Goal: Task Accomplishment & Management: Manage account settings

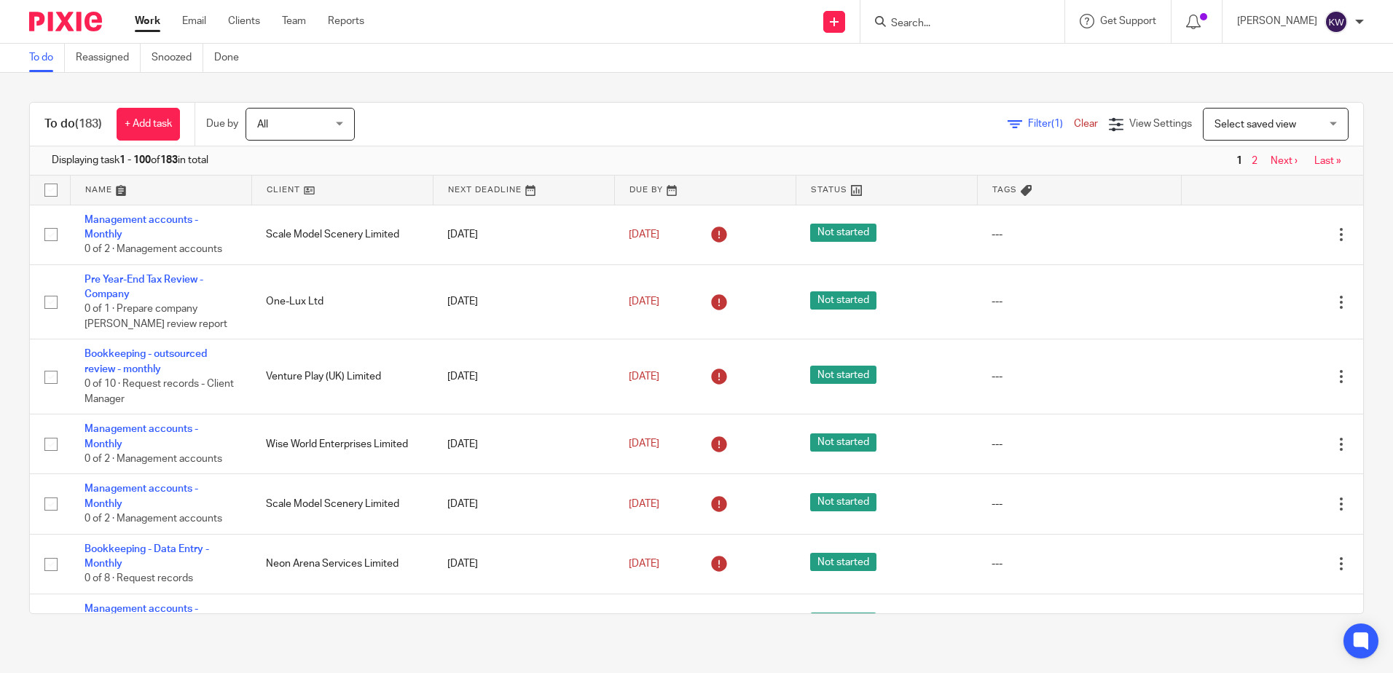
scroll to position [729, 0]
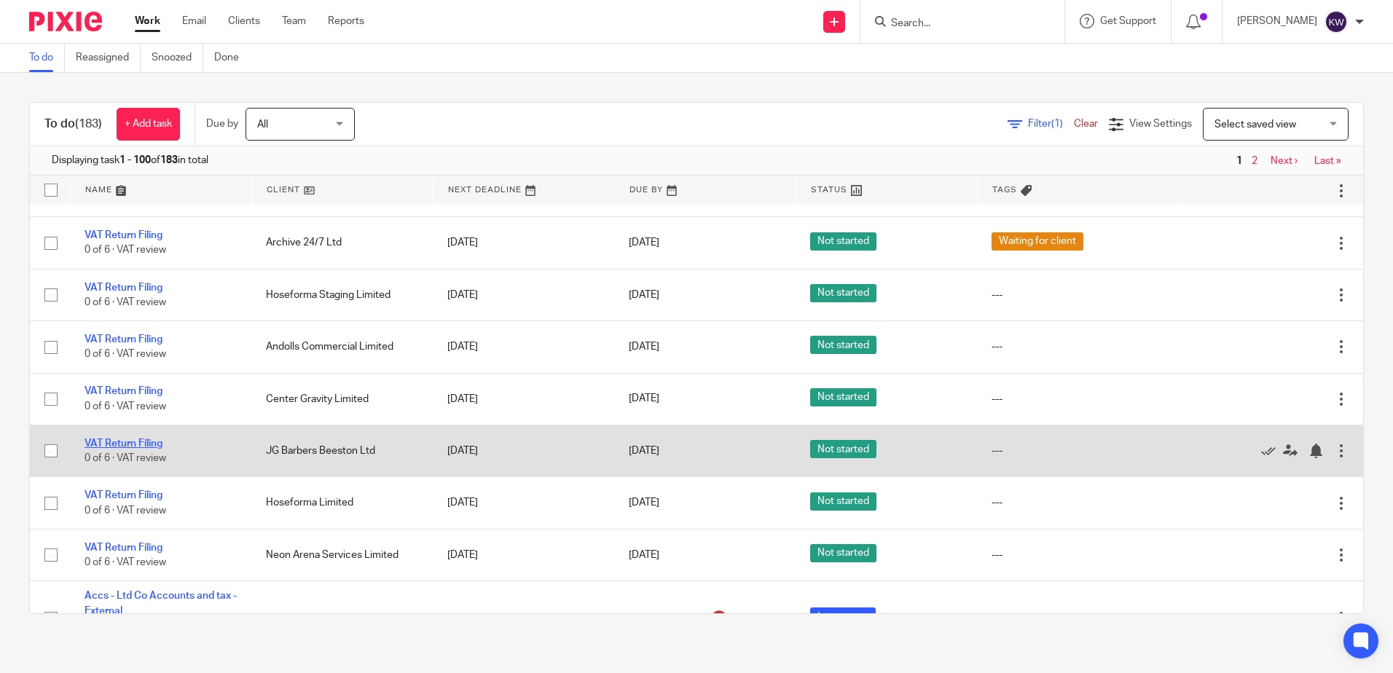
click at [138, 444] on link "VAT Return Filing" at bounding box center [124, 444] width 78 height 10
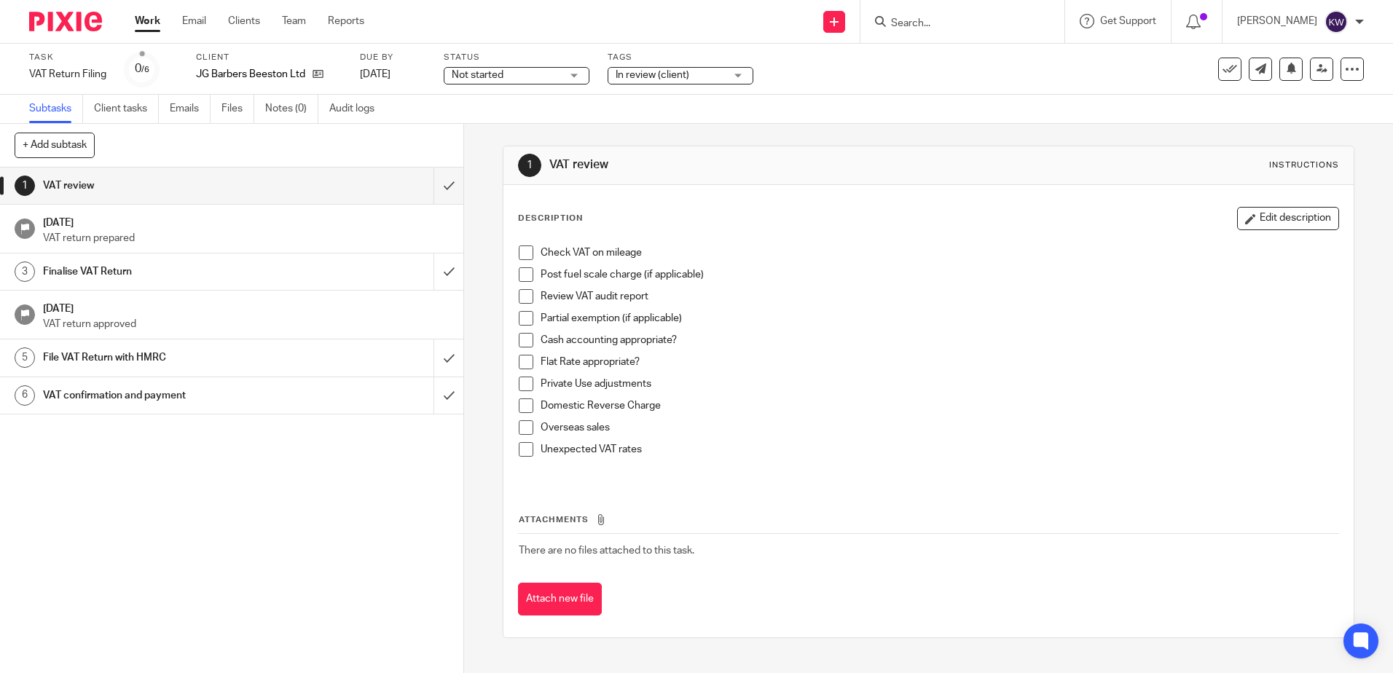
click at [155, 24] on link "Work" at bounding box center [147, 21] width 25 height 15
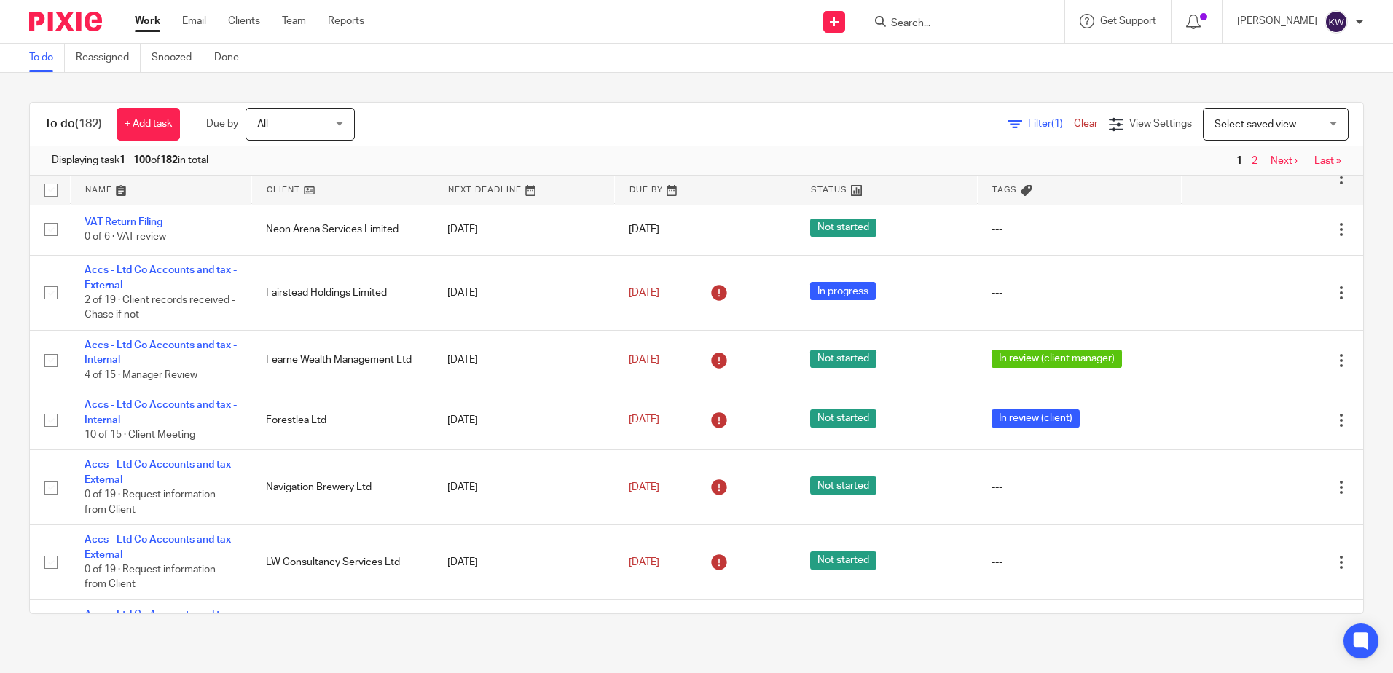
scroll to position [1020, 0]
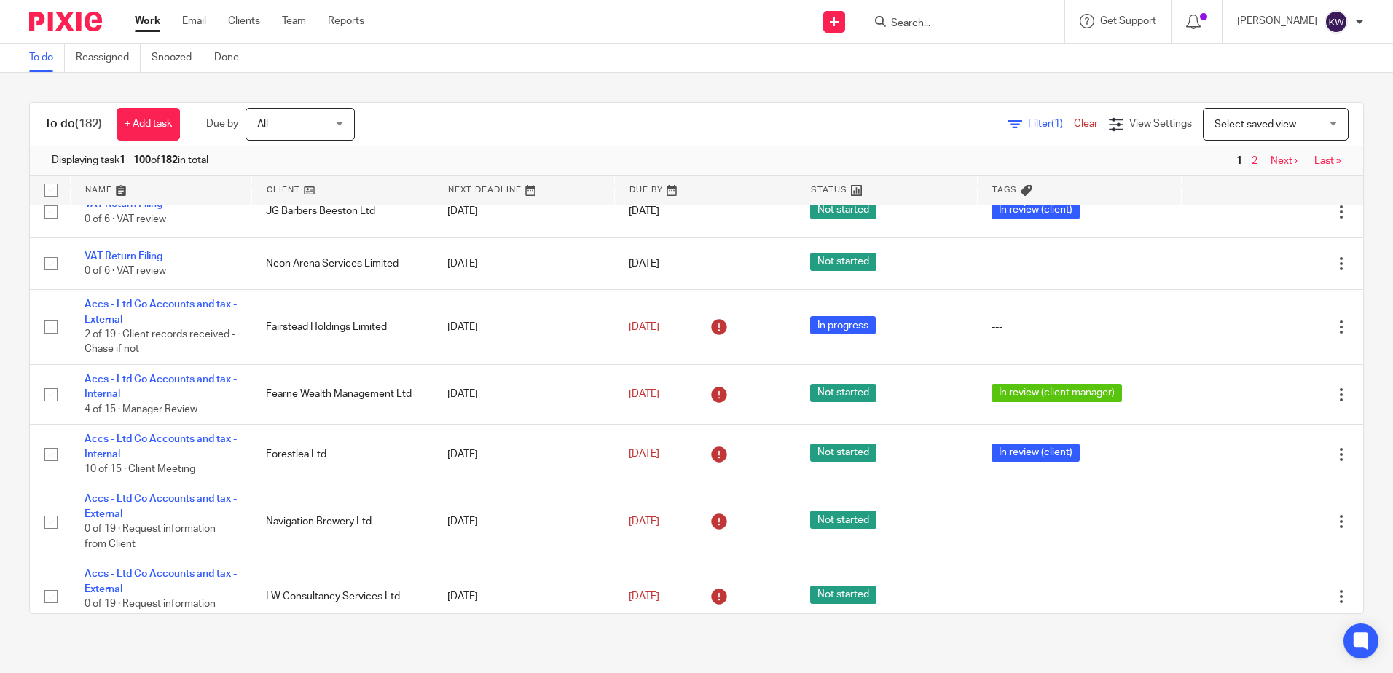
click at [998, 21] on input "Search" at bounding box center [955, 23] width 131 height 13
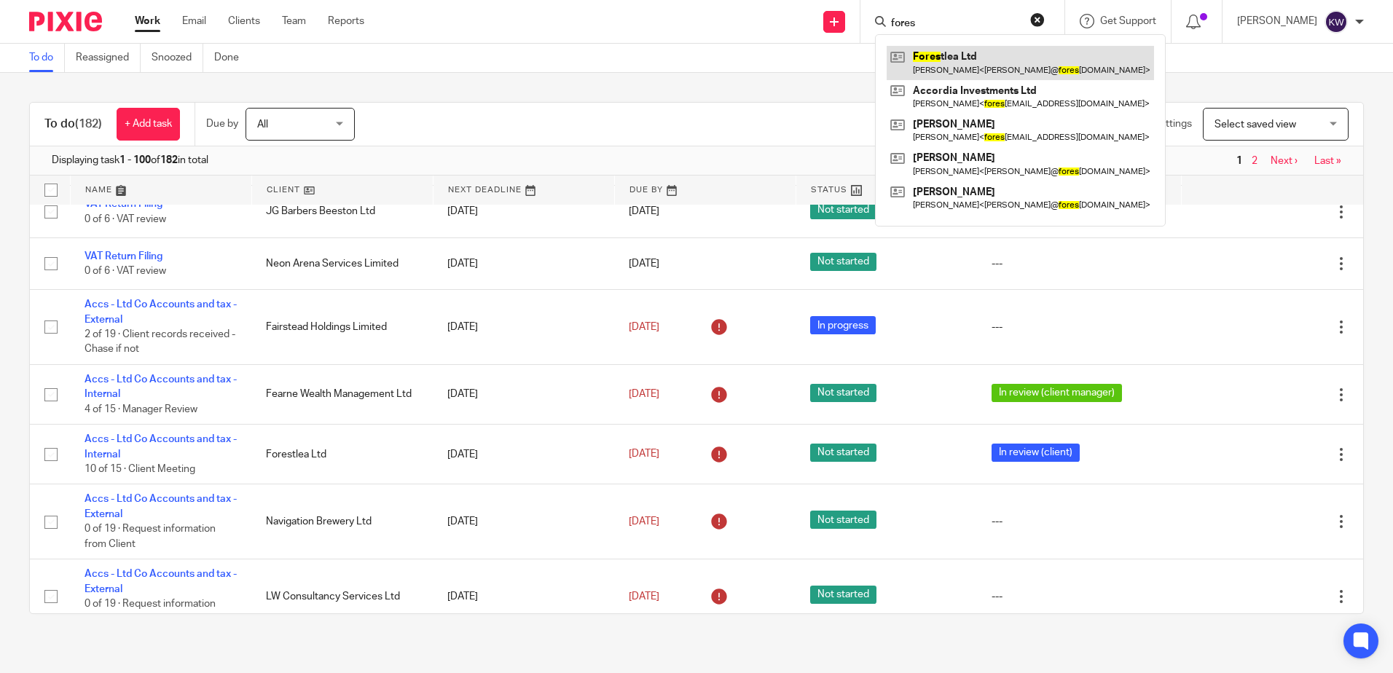
type input "fores"
click at [954, 58] on link at bounding box center [1020, 63] width 267 height 34
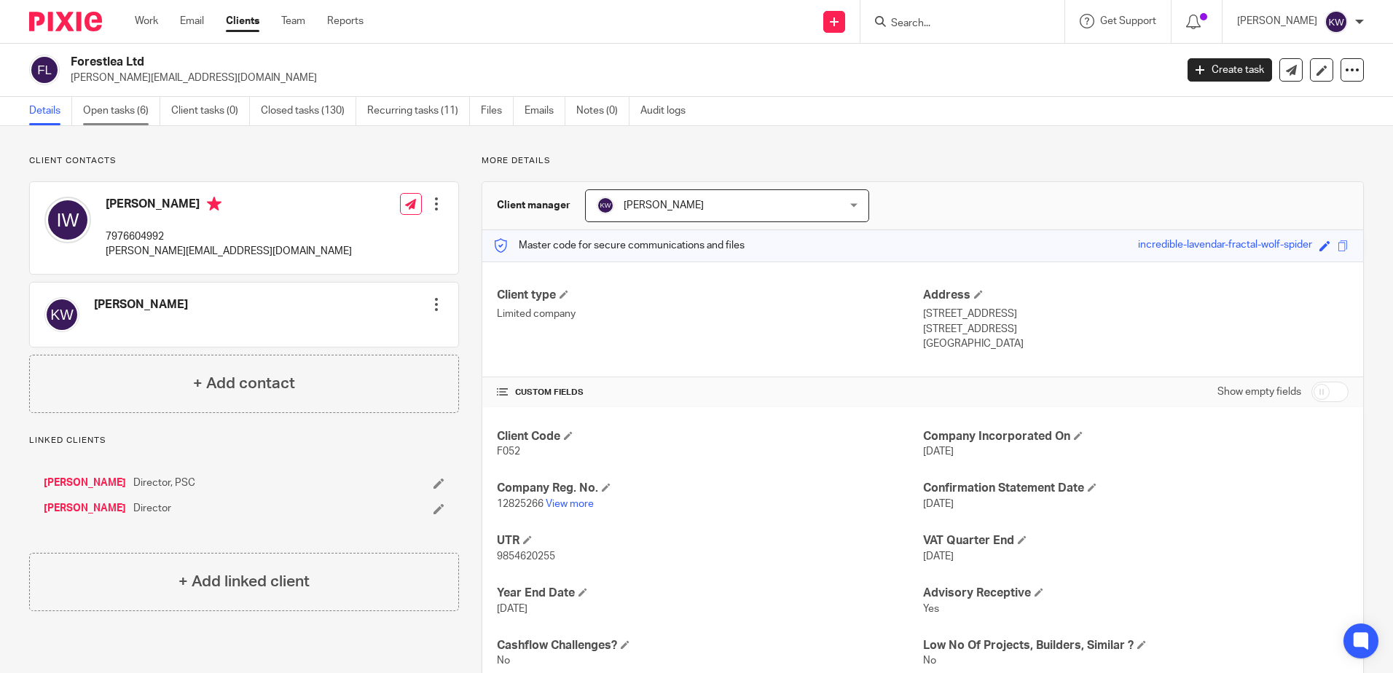
click at [127, 111] on link "Open tasks (6)" at bounding box center [121, 111] width 77 height 28
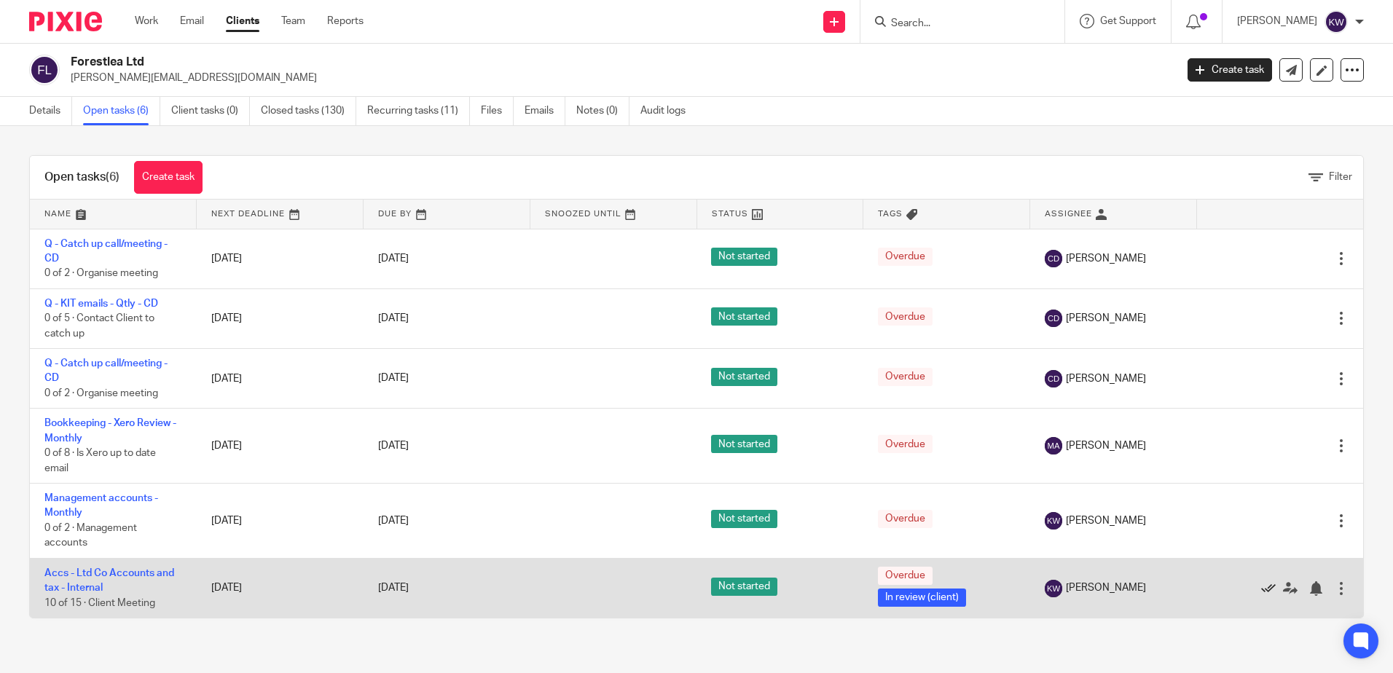
click at [1261, 586] on icon at bounding box center [1268, 588] width 15 height 15
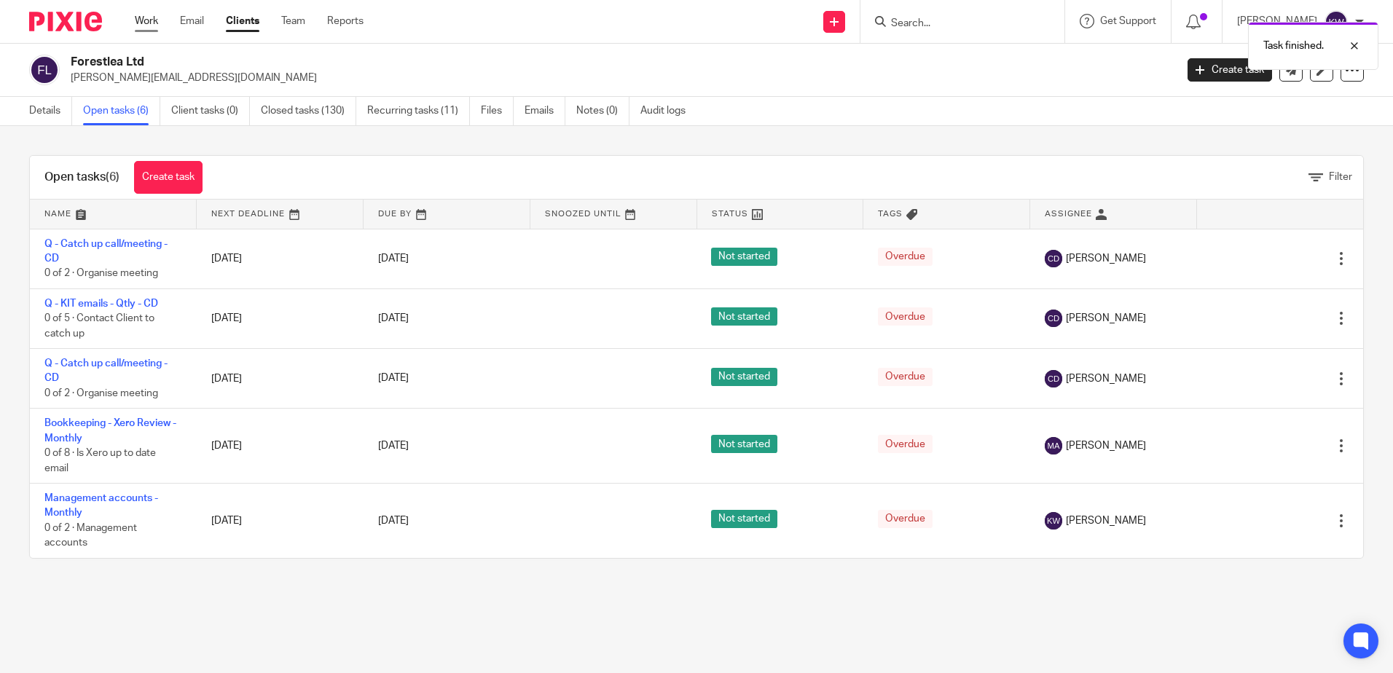
click at [144, 23] on link "Work" at bounding box center [146, 21] width 23 height 15
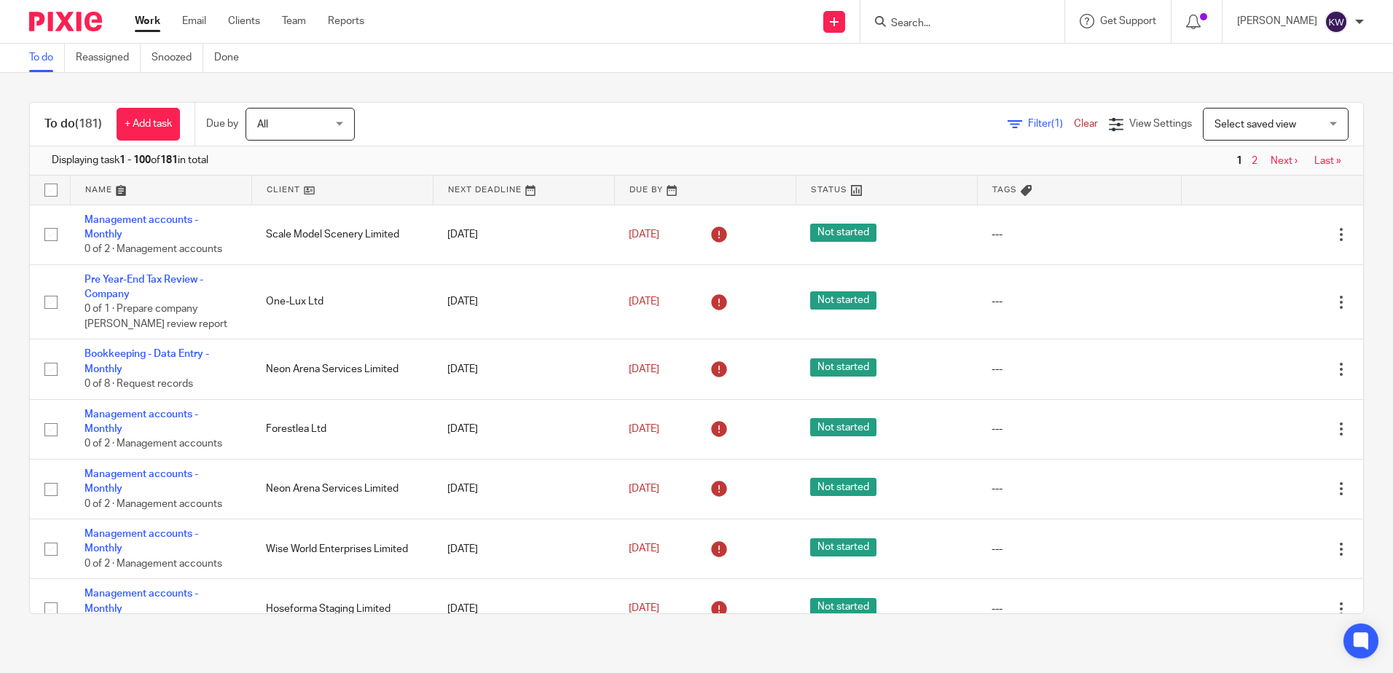
click at [903, 21] on input "Search" at bounding box center [955, 23] width 131 height 13
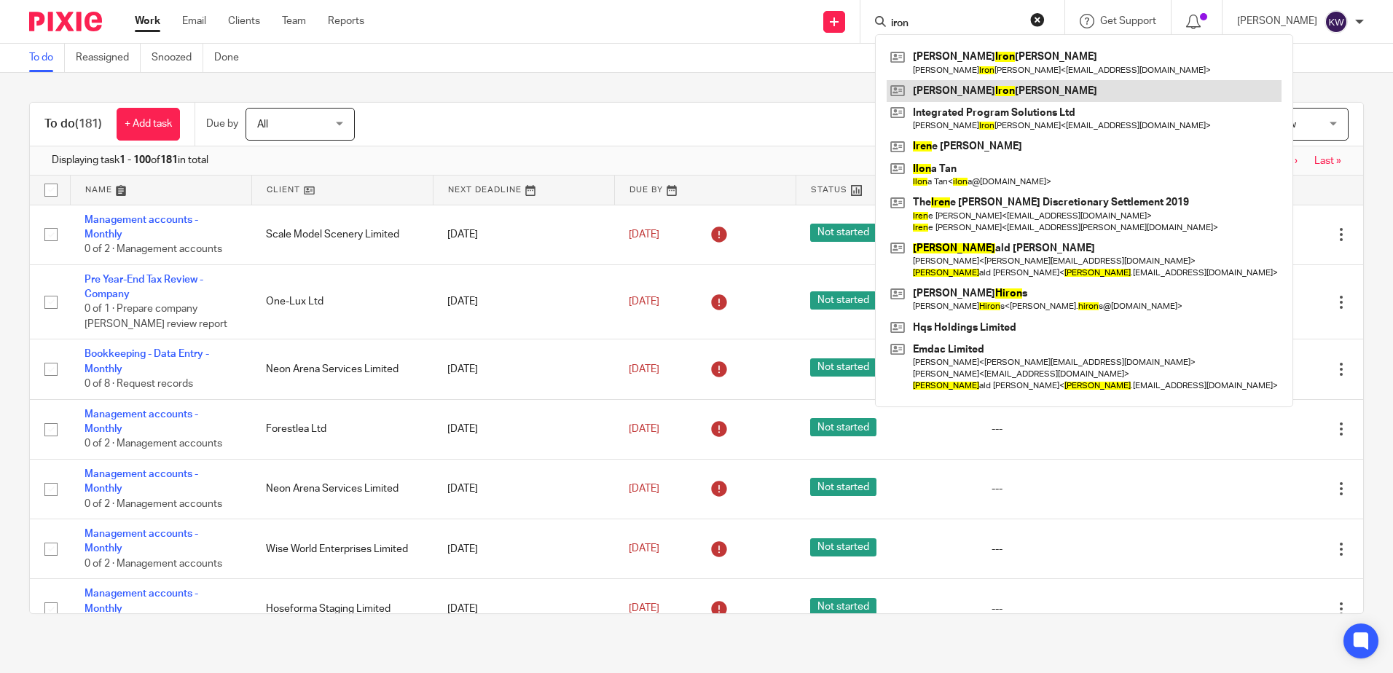
type input "iron"
click at [955, 95] on link at bounding box center [1084, 91] width 395 height 22
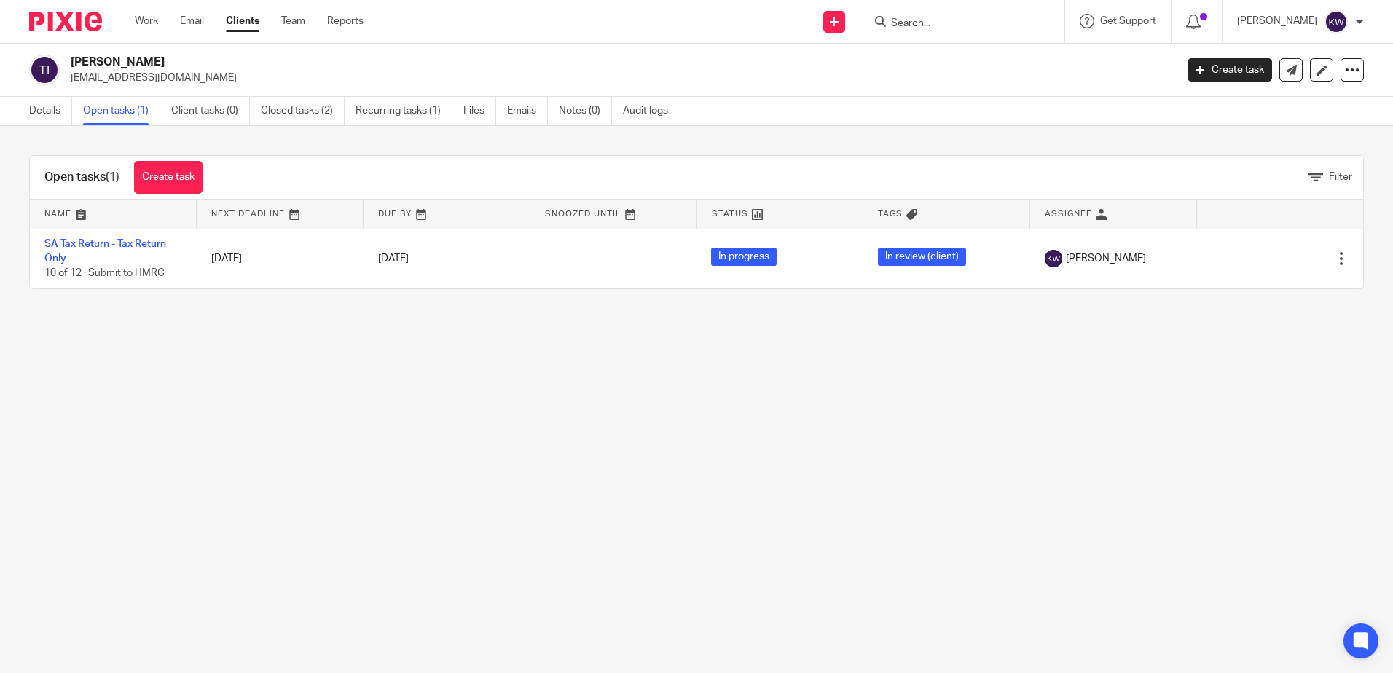
click at [1261, 260] on icon at bounding box center [1268, 258] width 15 height 15
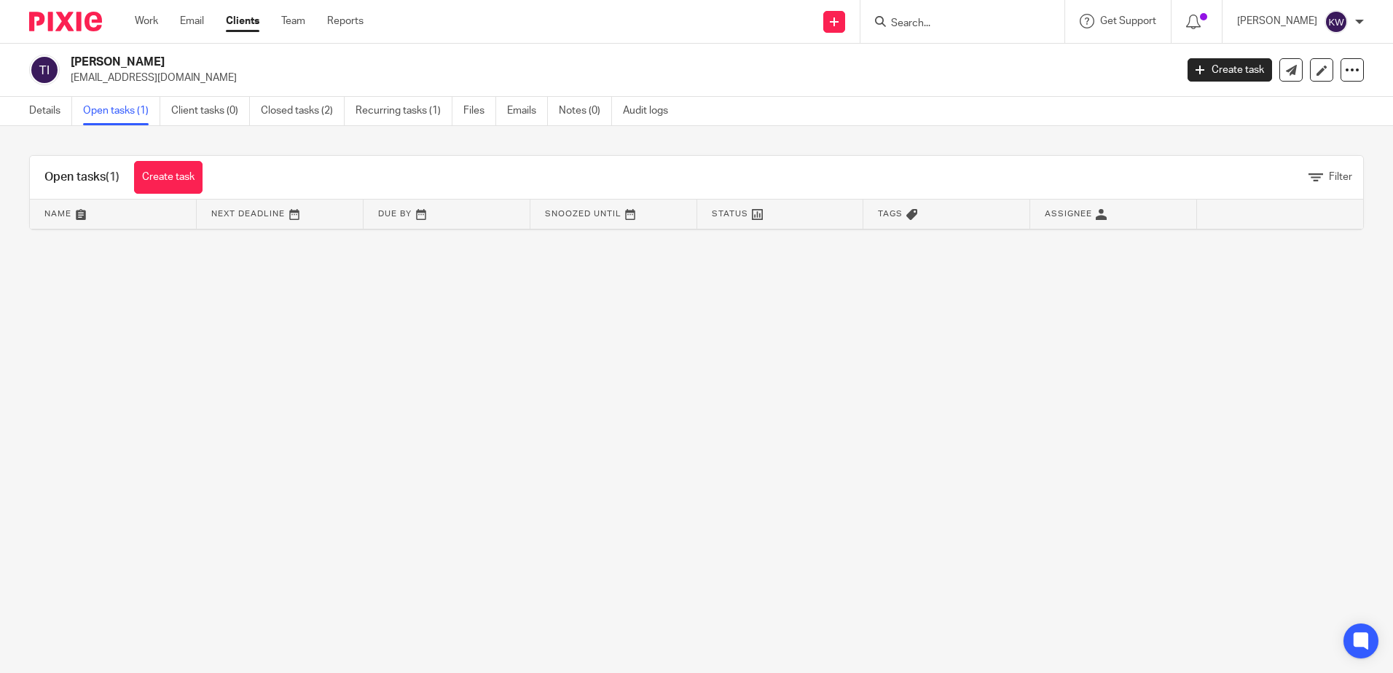
click at [147, 30] on div "Work Email Clients Team Reports Work Email Clients Team Reports Settings" at bounding box center [252, 21] width 265 height 43
click at [147, 28] on link "Work" at bounding box center [146, 21] width 23 height 15
